Goal: Check status: Check status

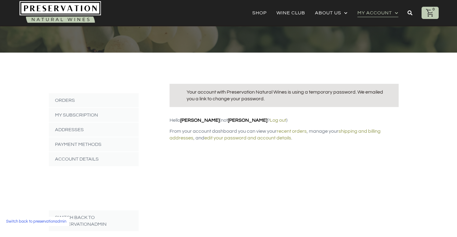
scroll to position [55, 0]
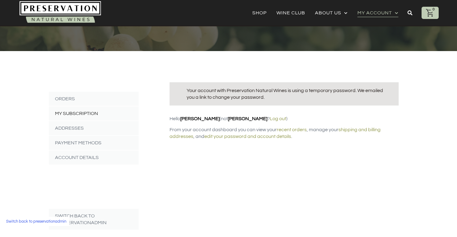
click at [80, 113] on link "My Subscription" at bounding box center [94, 113] width 90 height 14
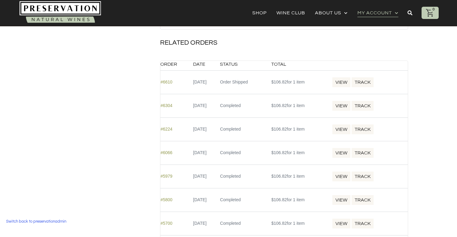
scroll to position [365, 0]
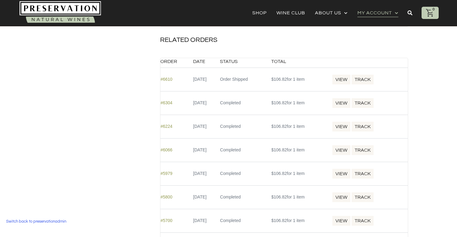
click at [374, 80] on link "Track" at bounding box center [362, 79] width 23 height 11
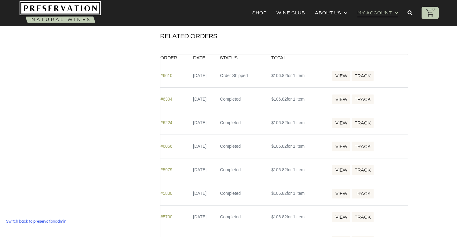
scroll to position [371, 0]
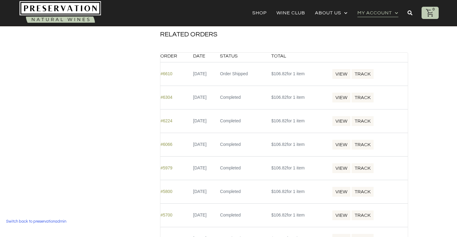
click at [351, 72] on link "View" at bounding box center [341, 73] width 19 height 11
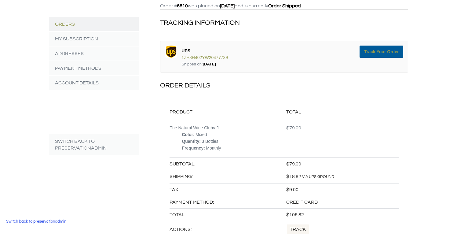
scroll to position [126, 0]
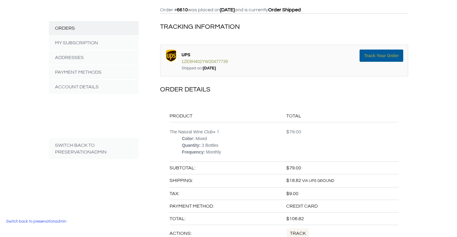
click at [75, 27] on link "Orders" at bounding box center [94, 28] width 90 height 14
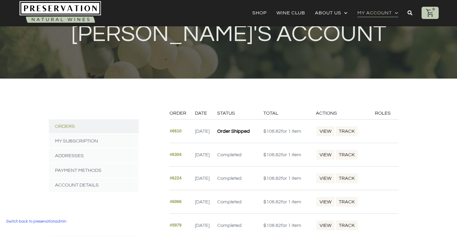
scroll to position [13, 0]
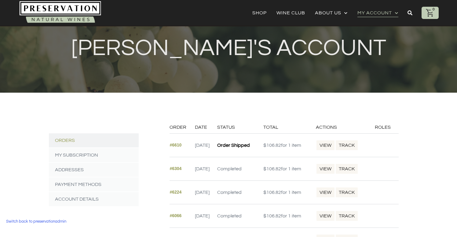
click at [30, 221] on link "Switch back to preservationadmin" at bounding box center [36, 221] width 66 height 9
